Goal: Task Accomplishment & Management: Manage account settings

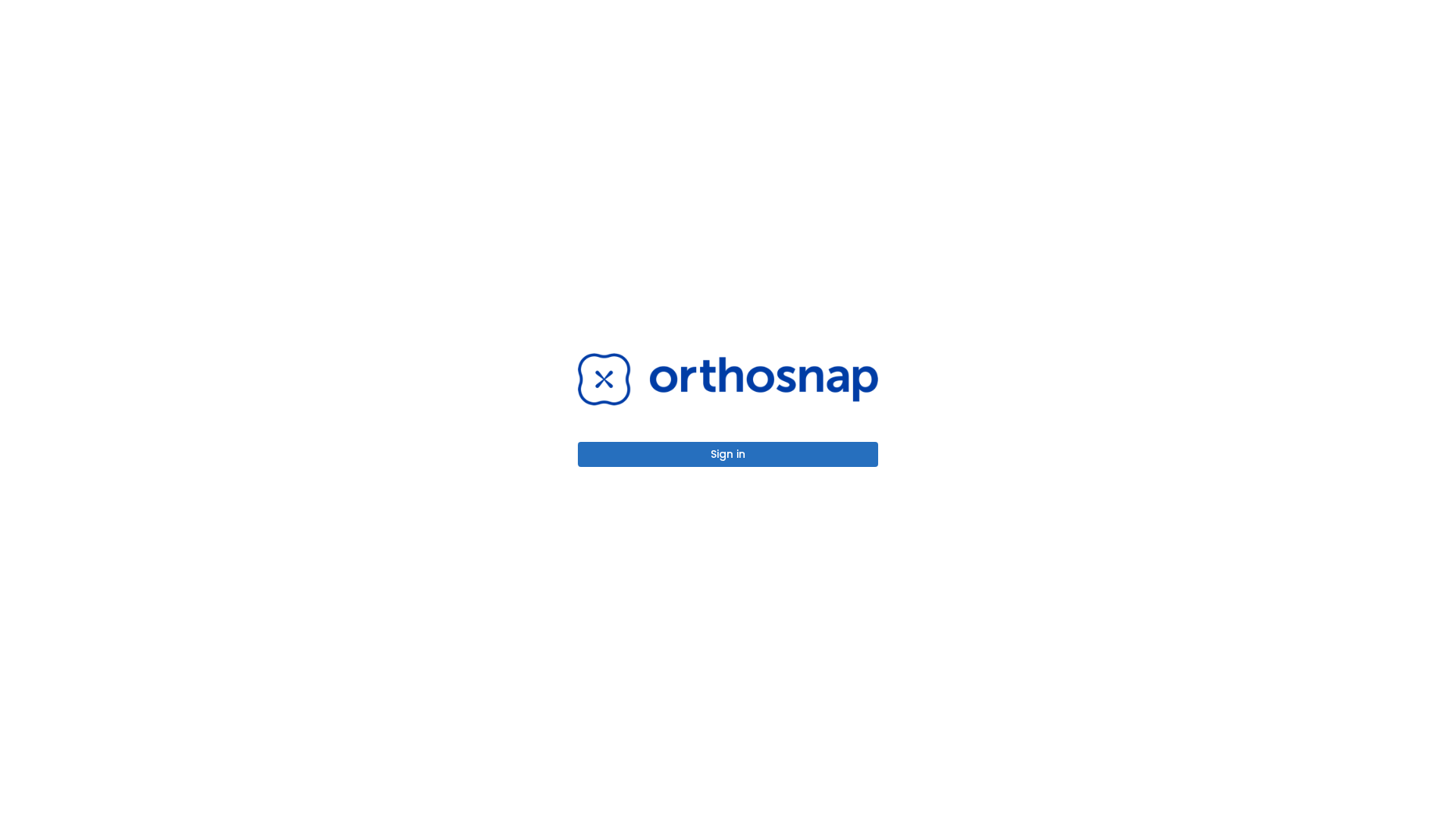
click at [728, 454] on button "Sign in" at bounding box center [728, 453] width 300 height 25
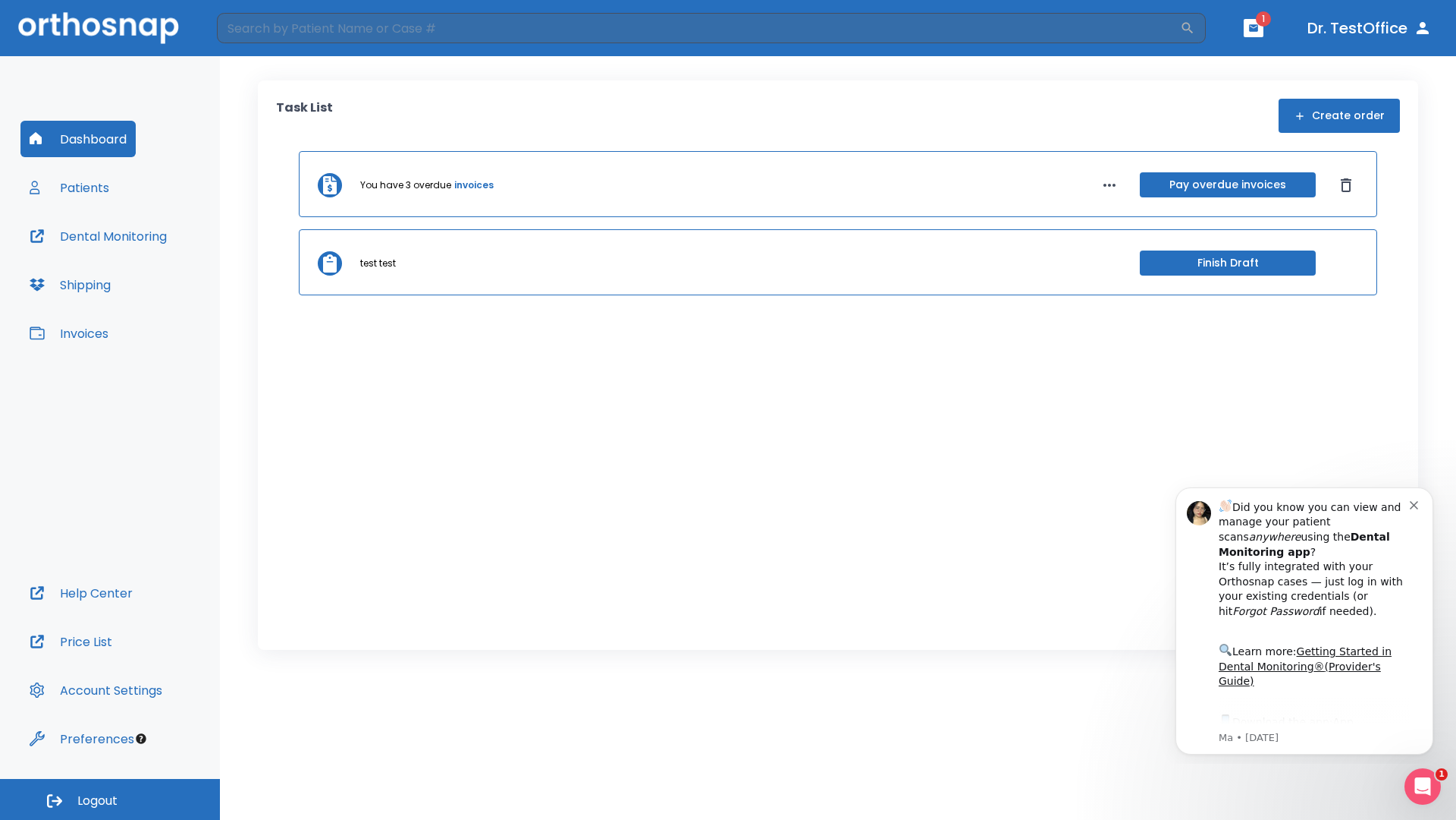
click at [110, 799] on span "Logout" at bounding box center [98, 801] width 41 height 17
